Goal: Task Accomplishment & Management: Use online tool/utility

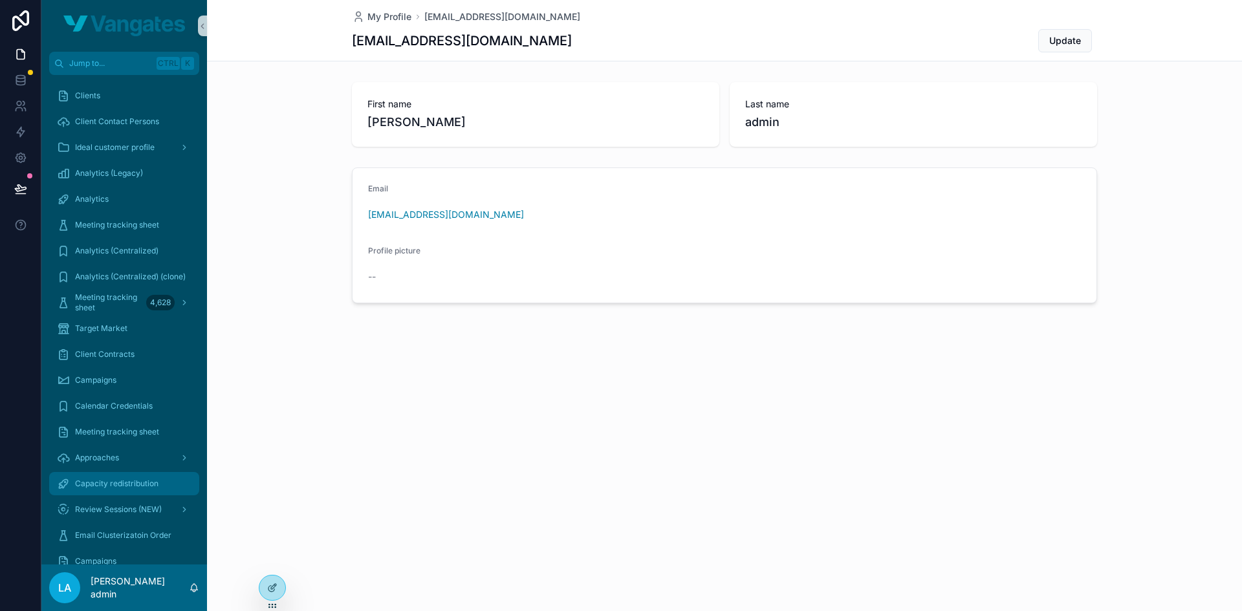
click at [93, 487] on span "Capacity redistribution" at bounding box center [116, 484] width 83 height 10
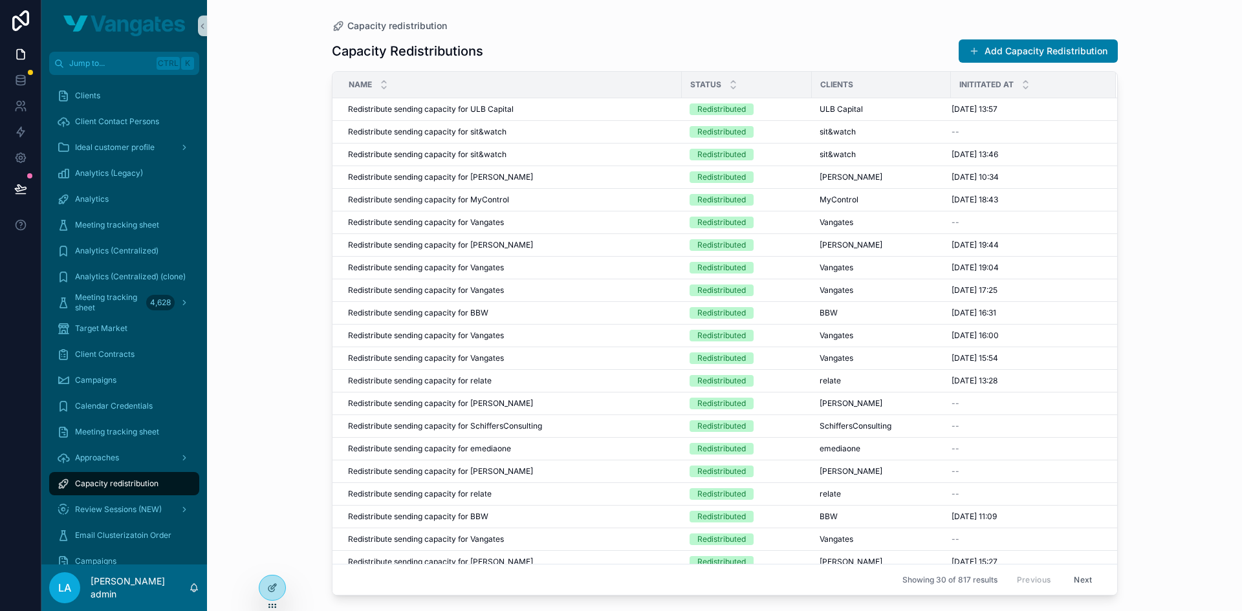
click at [1069, 37] on div "Capacity Redistributions Add Capacity Redistribution Name Status Clients Initit…" at bounding box center [725, 313] width 786 height 565
click at [1062, 49] on button "Add Capacity Redistribution" at bounding box center [1038, 50] width 159 height 23
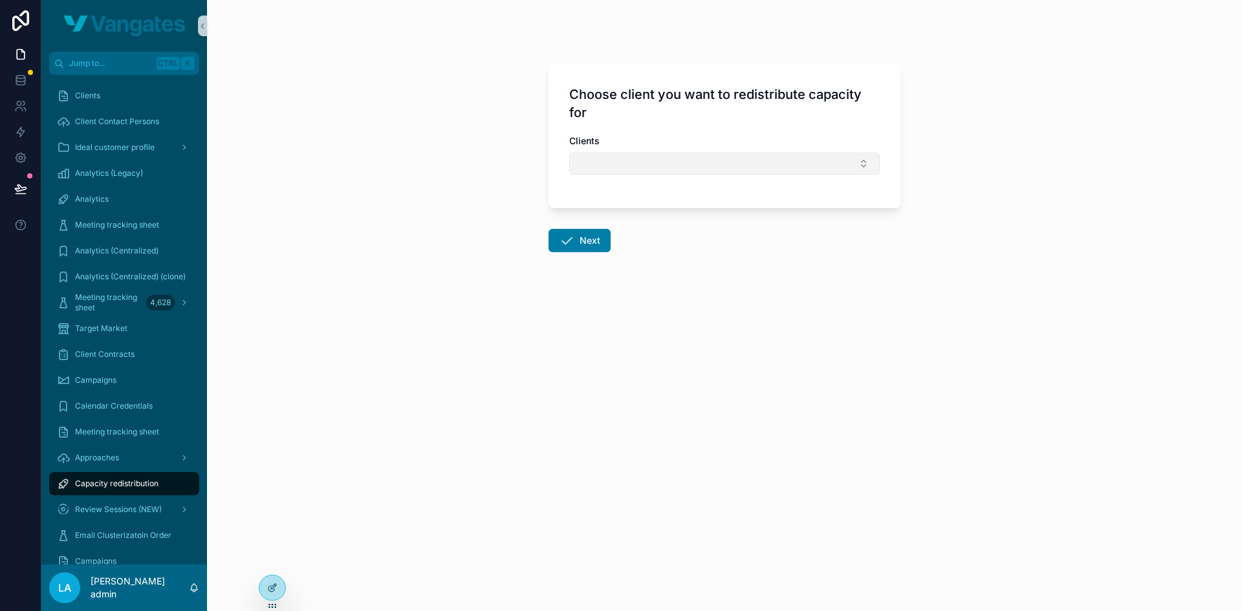
click at [647, 168] on button "Select Button" at bounding box center [724, 164] width 310 height 22
type input "**"
click at [624, 221] on div "Vangates" at bounding box center [724, 214] width 304 height 21
click at [602, 235] on button "Next" at bounding box center [579, 243] width 62 height 23
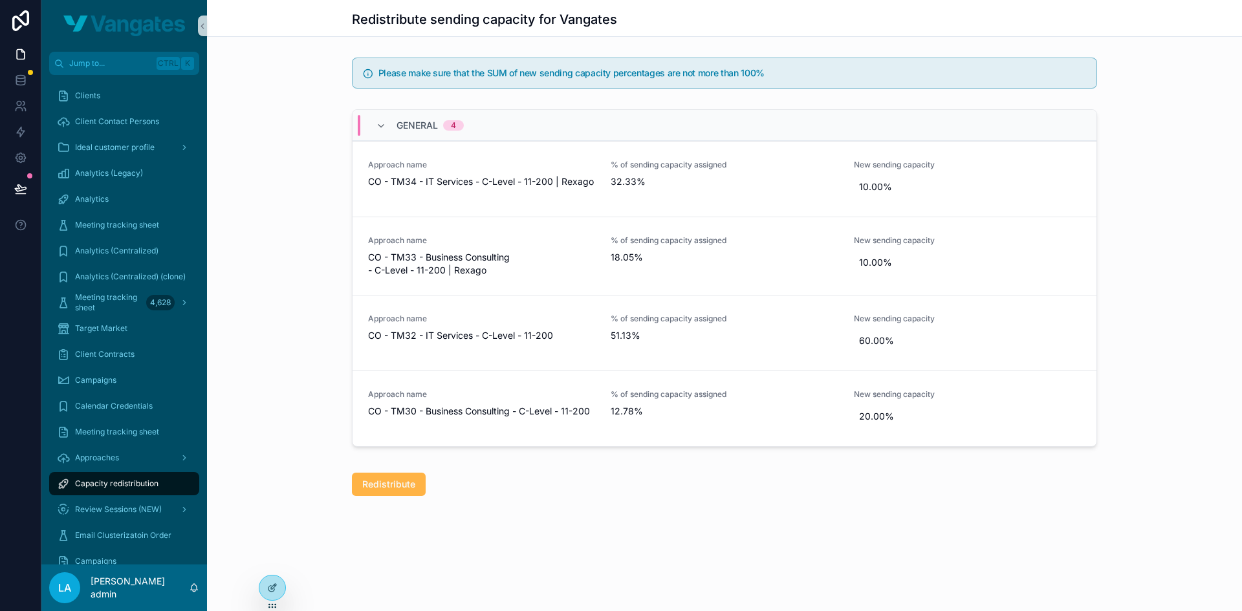
click at [378, 485] on span "Redistribute" at bounding box center [388, 484] width 53 height 13
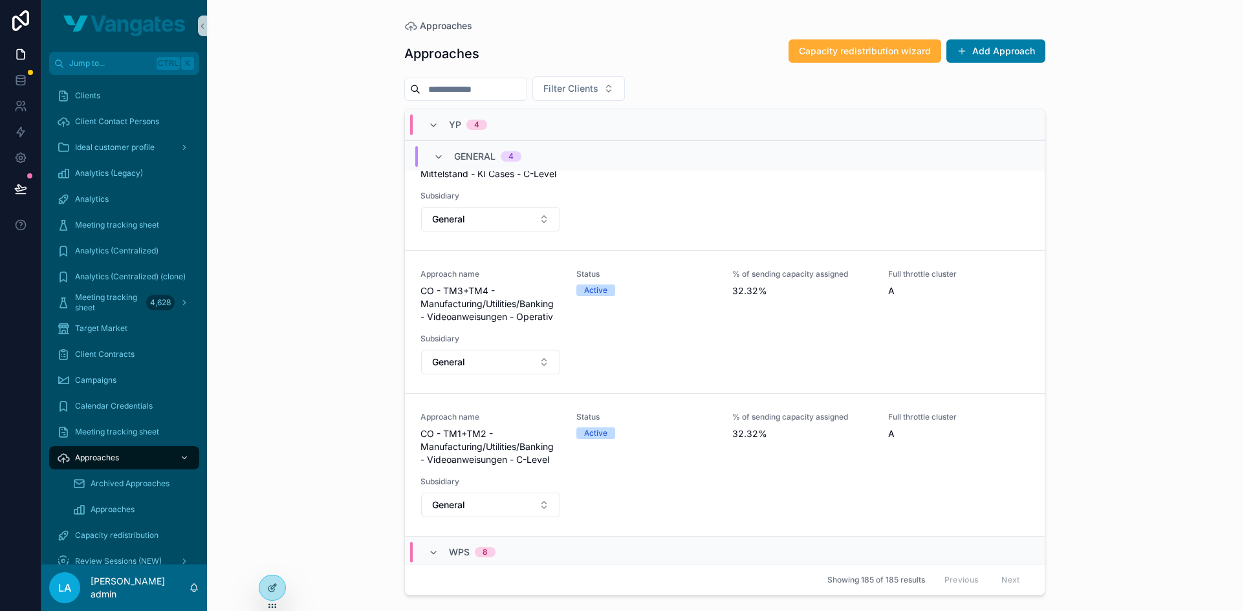
scroll to position [453, 0]
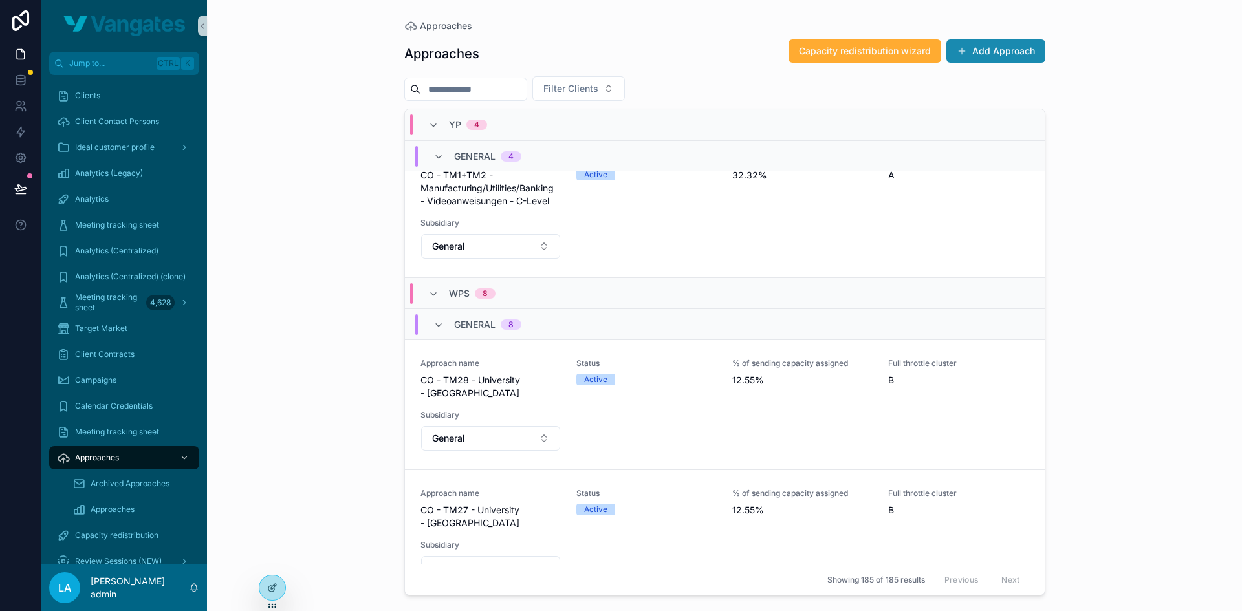
click at [1012, 54] on button "Add Approach" at bounding box center [995, 50] width 99 height 23
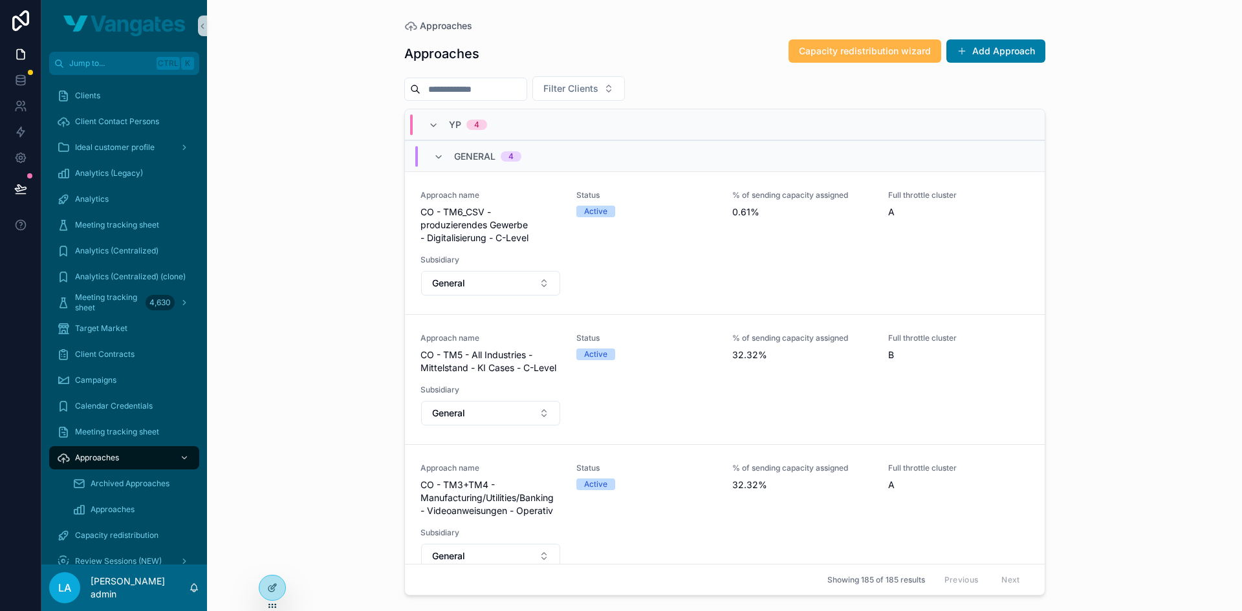
click at [888, 48] on span "Capacity redistribution wizard" at bounding box center [865, 51] width 132 height 13
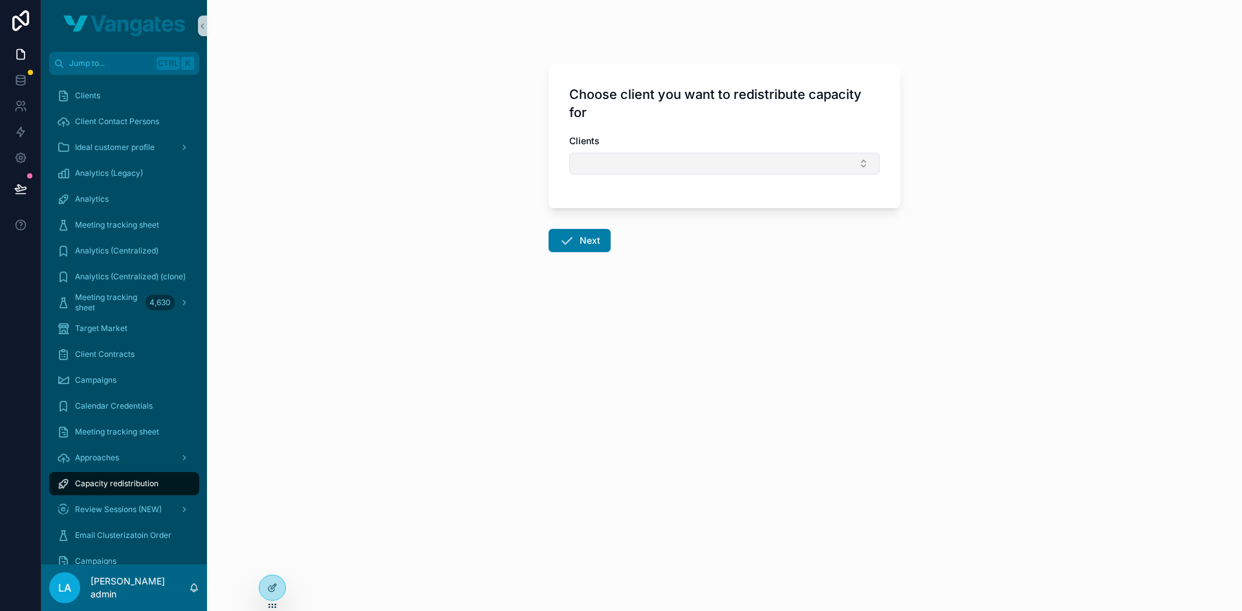
click at [627, 157] on button "Select Button" at bounding box center [724, 164] width 310 height 22
type input "***"
click at [623, 219] on div "Vangates" at bounding box center [724, 214] width 304 height 21
click at [582, 241] on button "Next" at bounding box center [579, 243] width 62 height 23
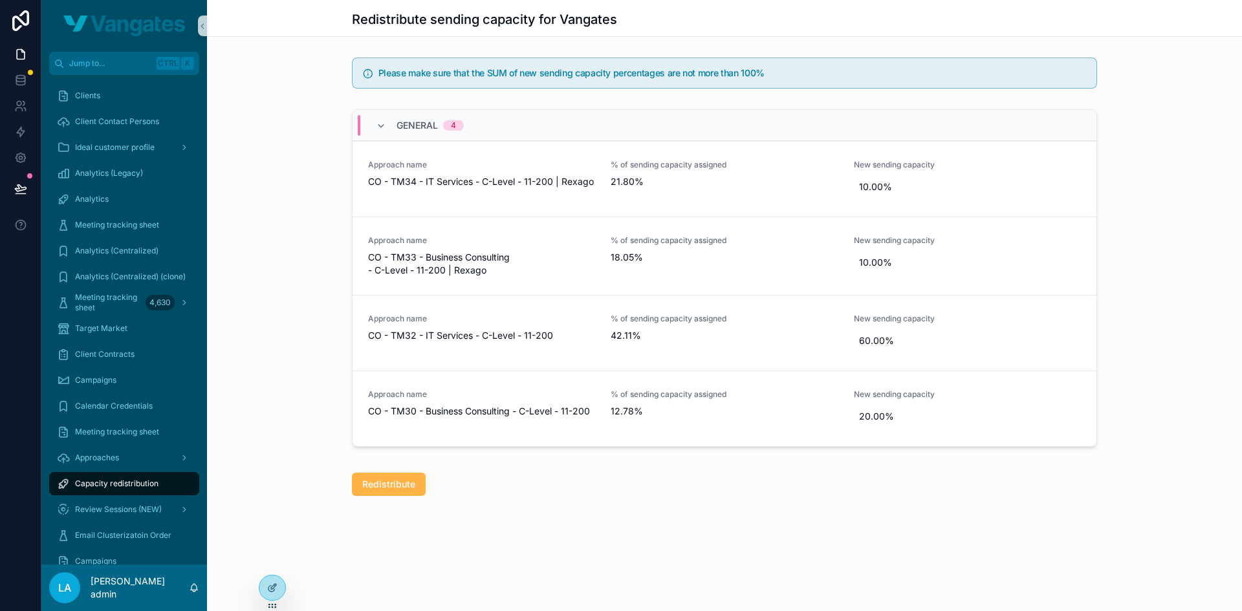
click at [387, 492] on button "Redistribute" at bounding box center [389, 484] width 74 height 23
